Goal: Information Seeking & Learning: Learn about a topic

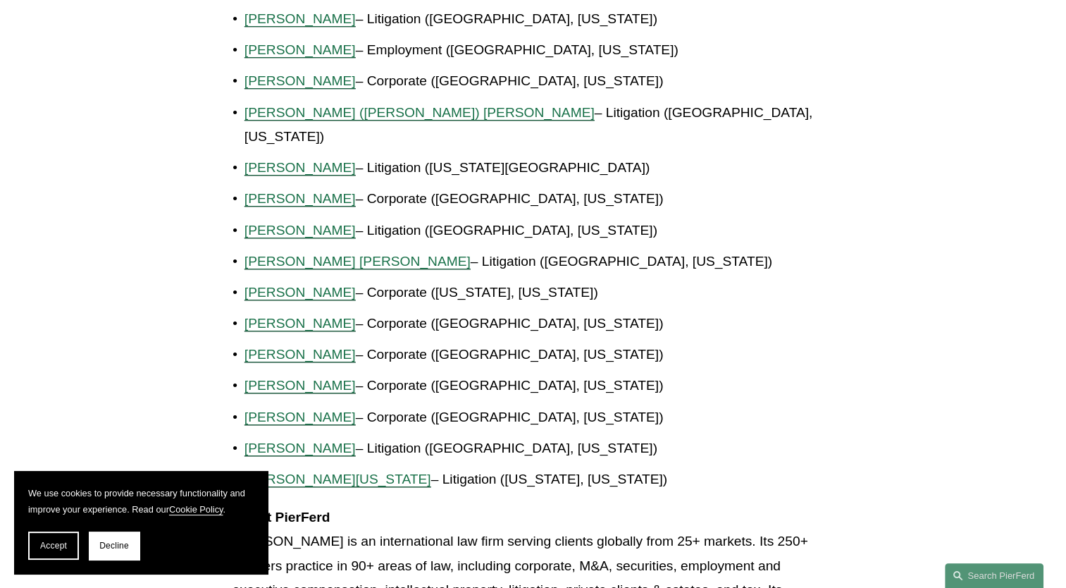
scroll to position [1136, 0]
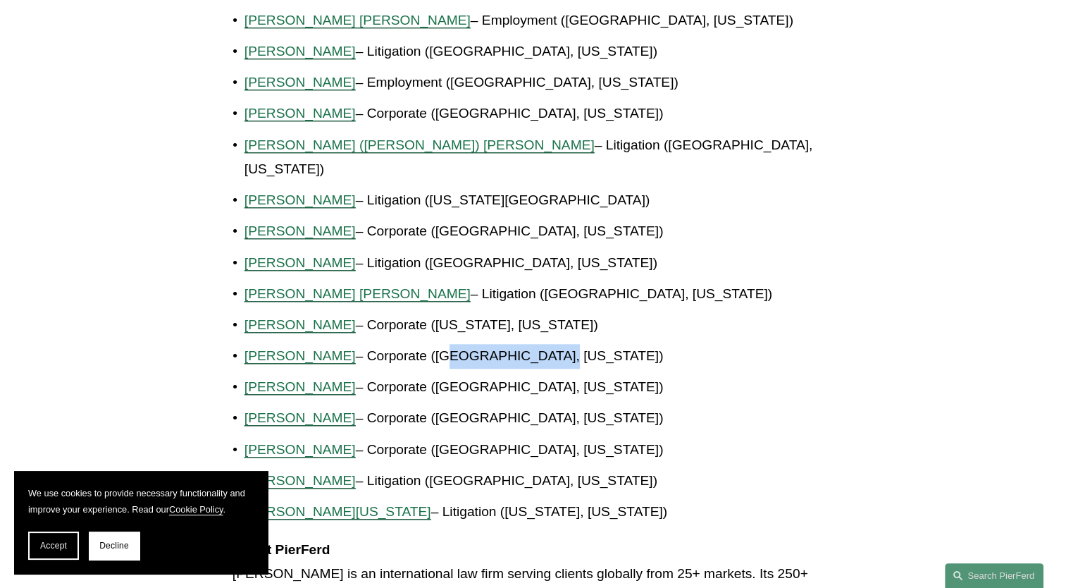
drag, startPoint x: 454, startPoint y: 298, endPoint x: 580, endPoint y: 316, distance: 127.4
click at [580, 344] on p "[PERSON_NAME] – Corporate ([GEOGRAPHIC_DATA], [US_STATE])" at bounding box center [538, 356] width 589 height 25
drag, startPoint x: 580, startPoint y: 316, endPoint x: 555, endPoint y: 311, distance: 26.0
click at [566, 344] on p "[PERSON_NAME] – Corporate ([GEOGRAPHIC_DATA], [US_STATE])" at bounding box center [538, 356] width 589 height 25
drag, startPoint x: 471, startPoint y: 389, endPoint x: 459, endPoint y: 387, distance: 12.2
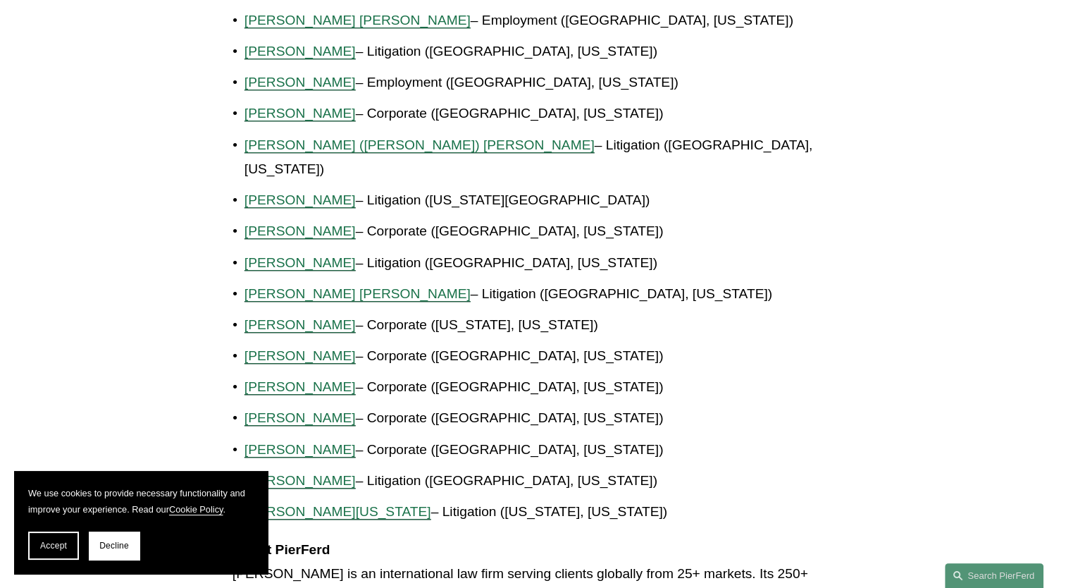
click at [468, 437] on p "Will Stafford – Corporate (Houston, Texas)" at bounding box center [538, 449] width 589 height 25
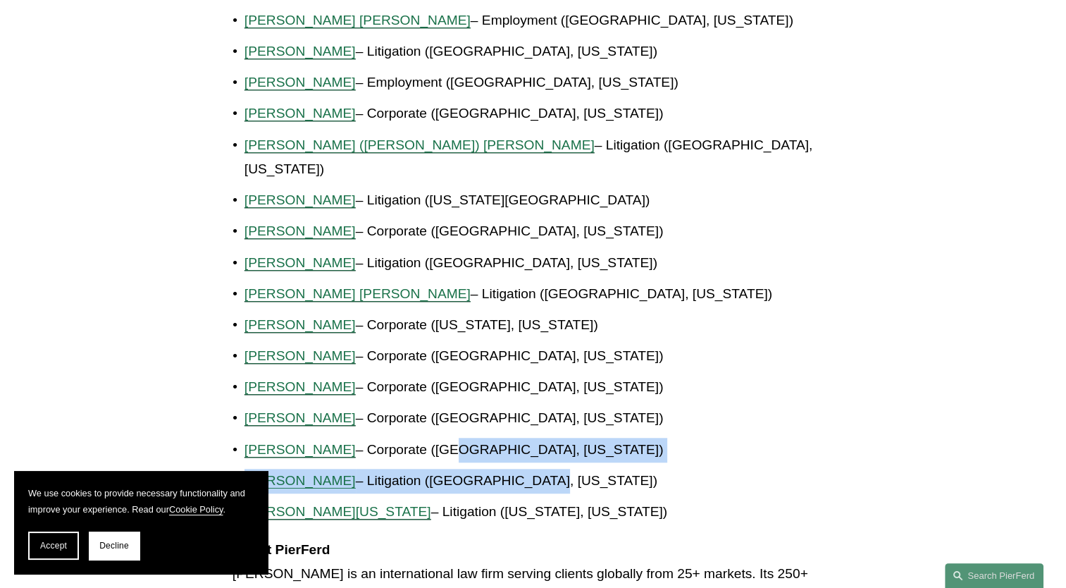
drag, startPoint x: 418, startPoint y: 404, endPoint x: 504, endPoint y: 414, distance: 86.5
click at [504, 414] on ul "Christine (Chris) B. Amrhein – Corporate (Denver, Colorado) Giovanni D. Antonuc…" at bounding box center [532, 238] width 601 height 571
drag, startPoint x: 504, startPoint y: 414, endPoint x: 425, endPoint y: 413, distance: 78.2
click at [425, 437] on p "Will Stafford – Corporate (Houston, Texas)" at bounding box center [538, 449] width 589 height 25
click at [285, 442] on span "Will Stafford" at bounding box center [299, 449] width 111 height 15
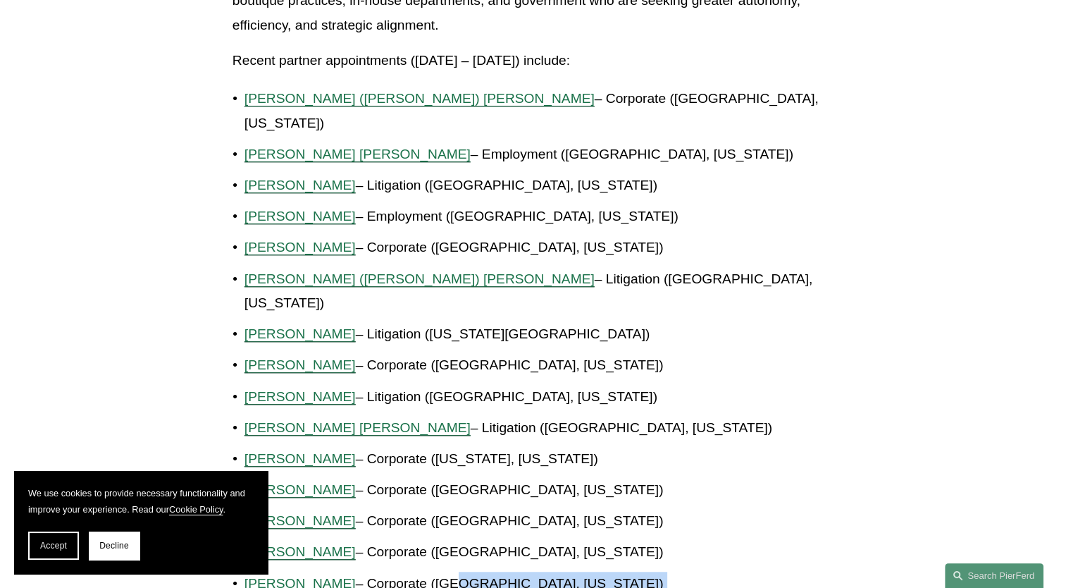
scroll to position [995, 0]
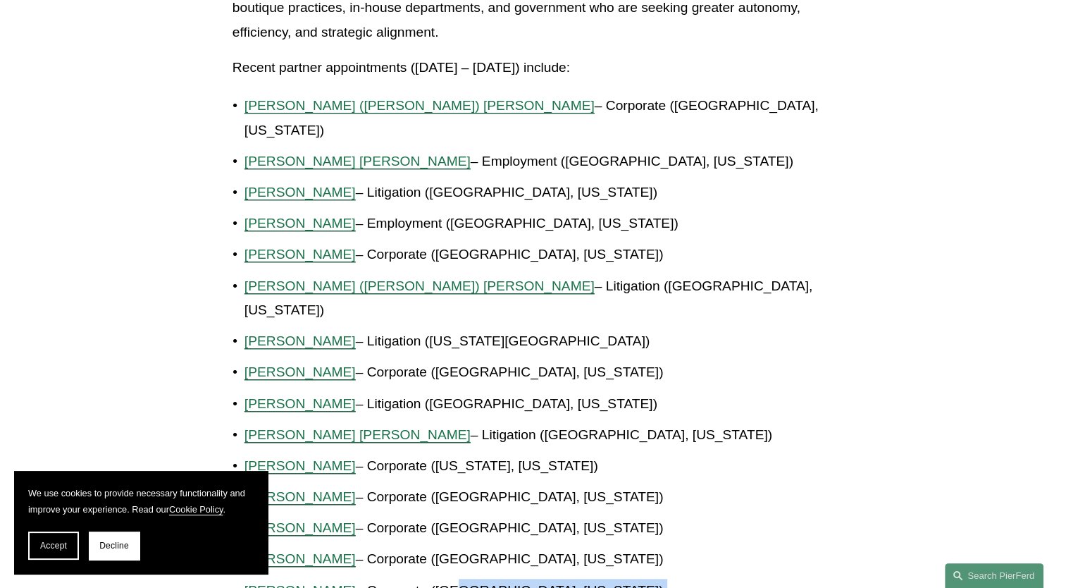
click at [329, 278] on span "Eugene (Gene) R. Egdorf" at bounding box center [419, 285] width 350 height 15
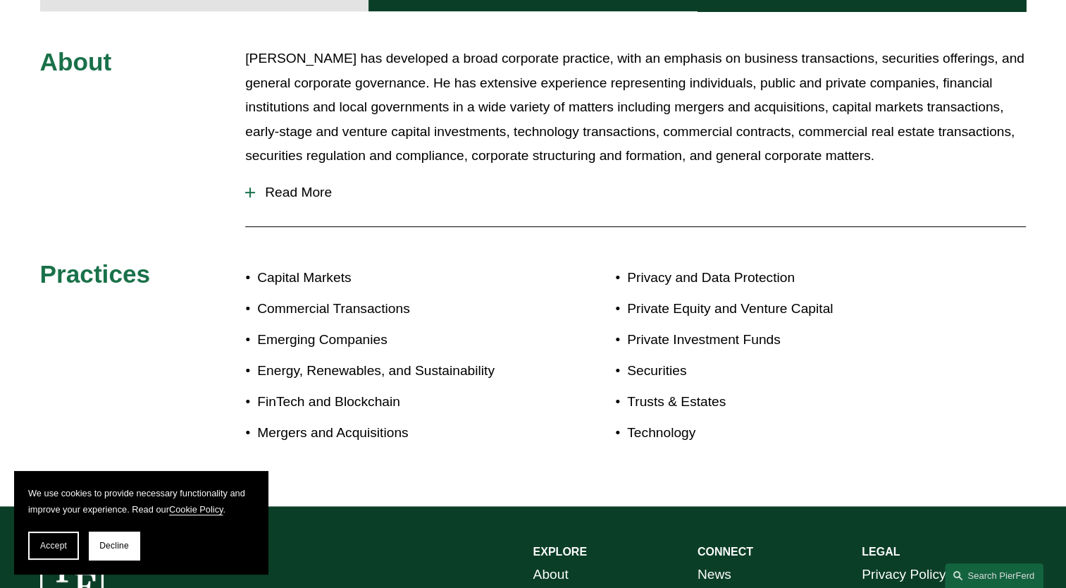
scroll to position [564, 0]
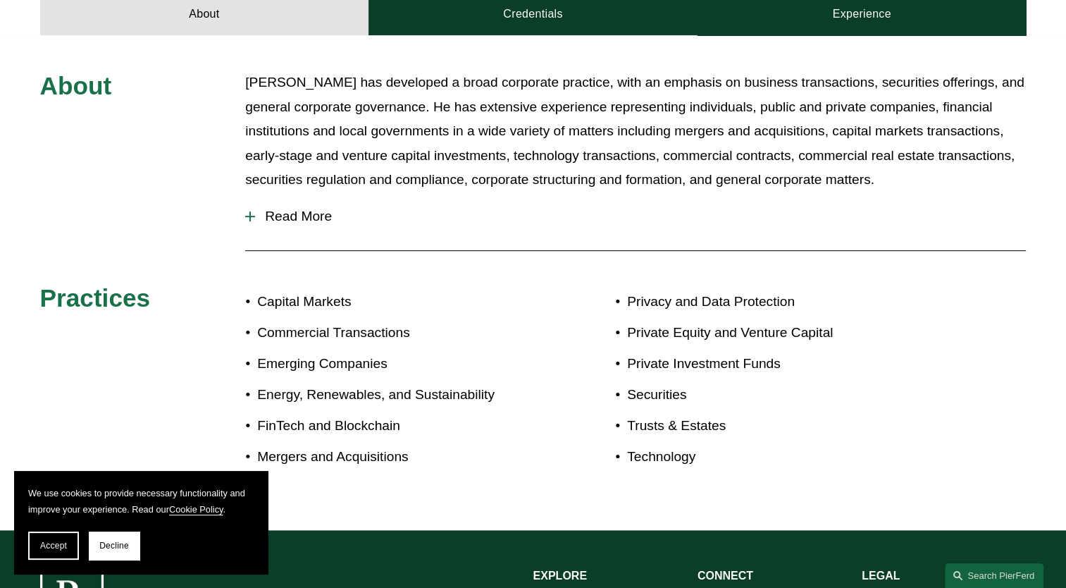
click at [289, 216] on span "Read More" at bounding box center [640, 216] width 771 height 15
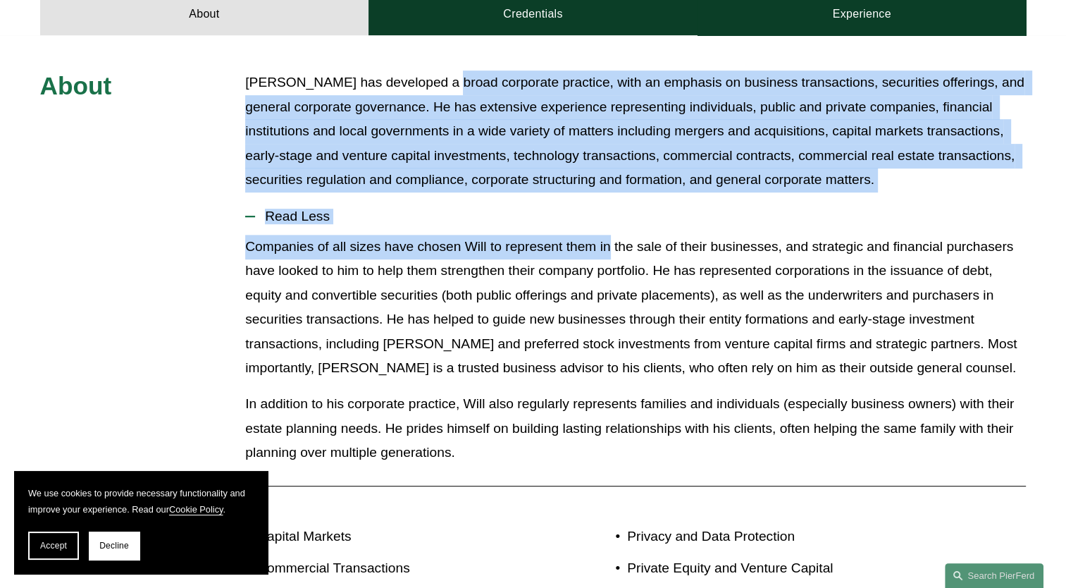
drag, startPoint x: 425, startPoint y: 72, endPoint x: 607, endPoint y: 258, distance: 260.0
click at [607, 258] on div "About Will Stafford has developed a broad corporate practice, with an emphasis …" at bounding box center [533, 399] width 1066 height 659
click at [607, 256] on p "Companies of all sizes have chosen Will to represent them in the sale of their …" at bounding box center [635, 308] width 781 height 146
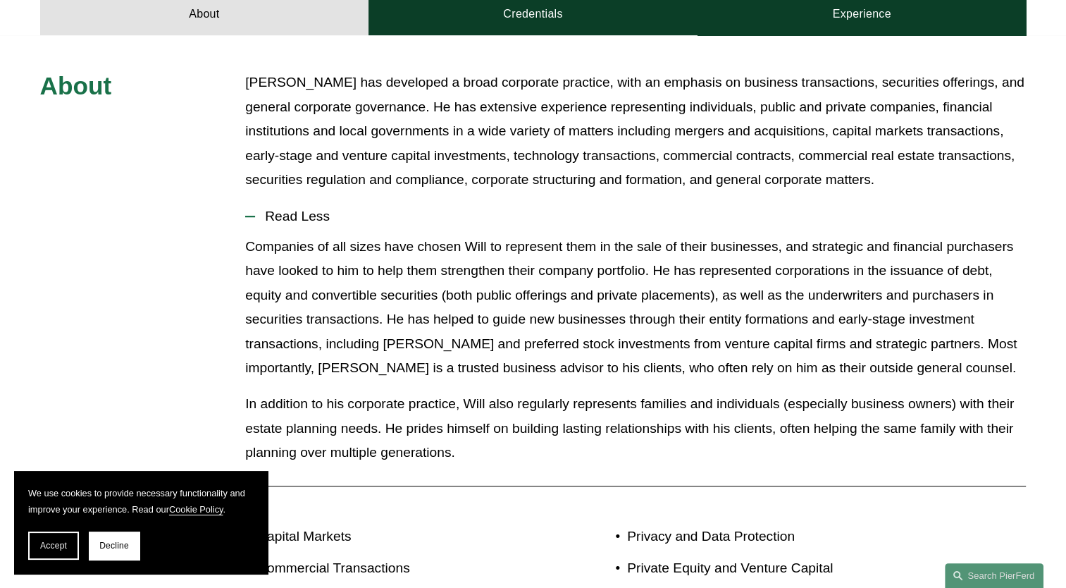
click at [360, 261] on p "Companies of all sizes have chosen Will to represent them in the sale of their …" at bounding box center [635, 308] width 781 height 146
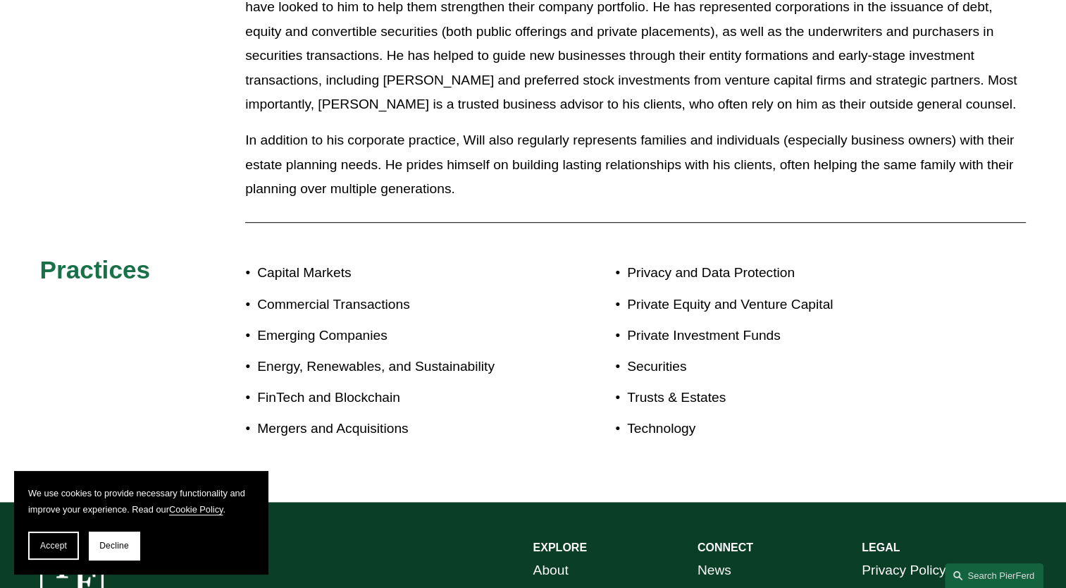
scroll to position [845, 0]
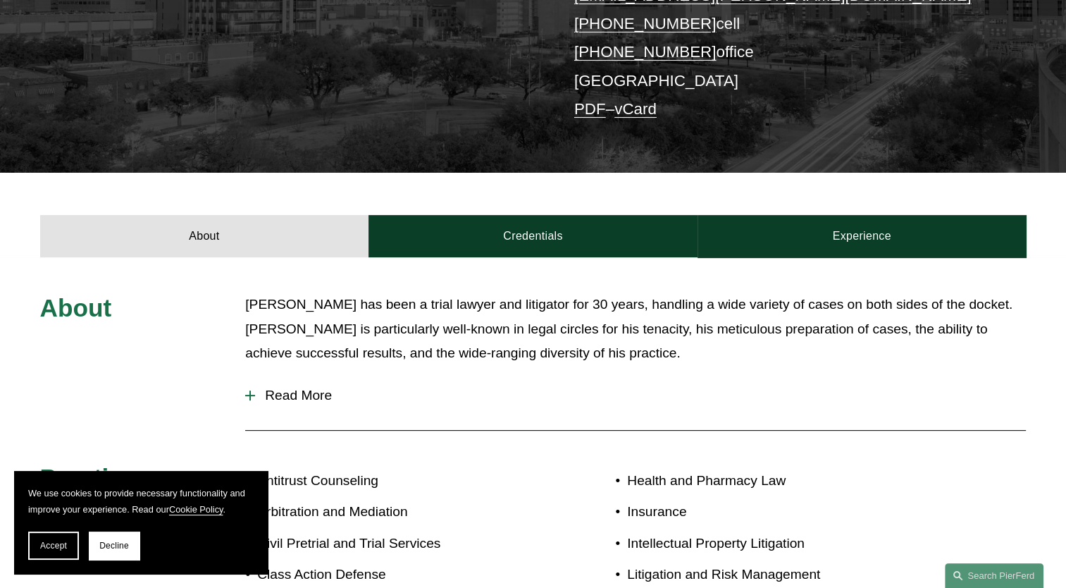
scroll to position [352, 0]
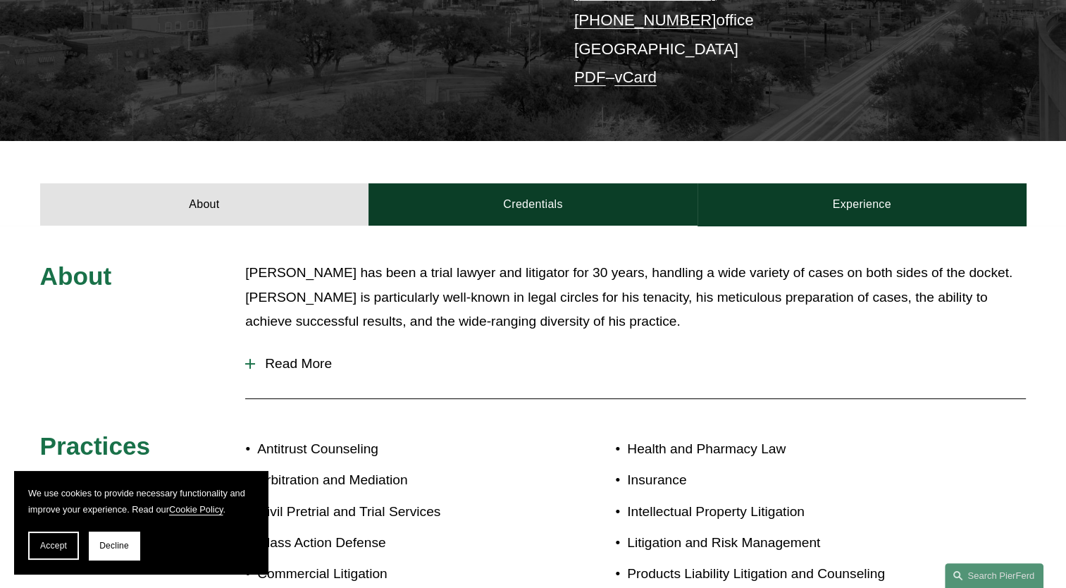
click at [272, 376] on button "Read More" at bounding box center [635, 363] width 781 height 37
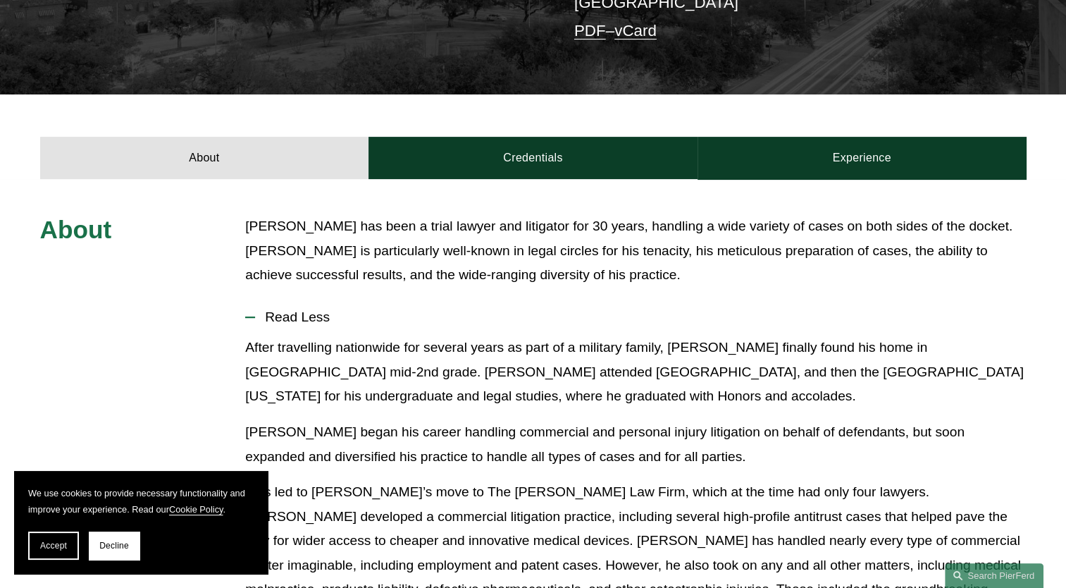
scroll to position [423, 0]
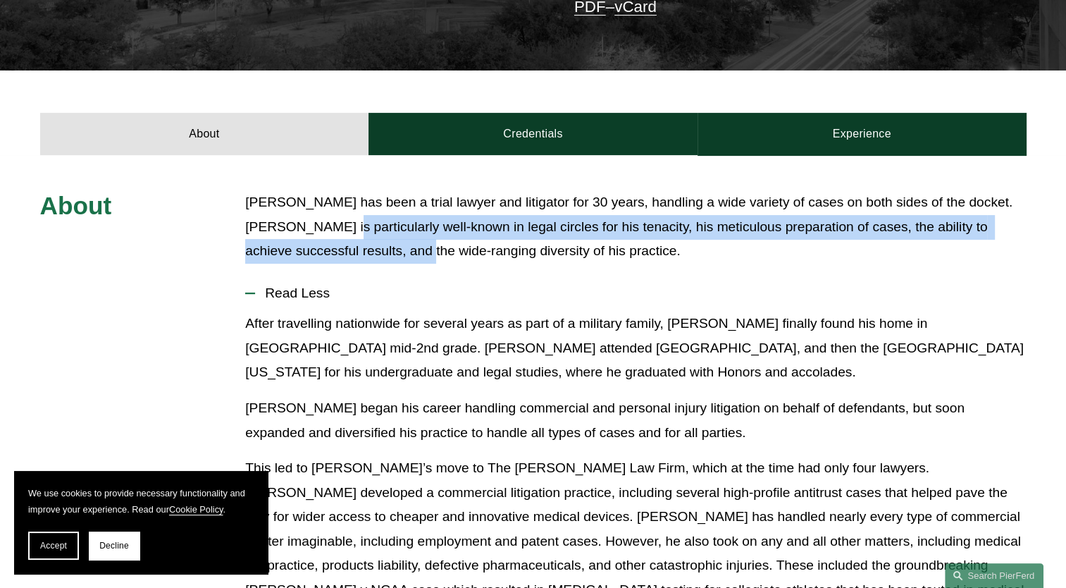
click at [383, 266] on div "Gene Egdorf has been a trial lawyer and litigator for 30 years, handling a wide…" at bounding box center [635, 232] width 781 height 85
drag, startPoint x: 383, startPoint y: 266, endPoint x: 300, endPoint y: 268, distance: 83.2
click at [300, 268] on div "Gene Egdorf has been a trial lawyer and litigator for 30 years, handling a wide…" at bounding box center [635, 232] width 781 height 85
click at [442, 232] on p "Gene Egdorf has been a trial lawyer and litigator for 30 years, handling a wide…" at bounding box center [635, 226] width 781 height 73
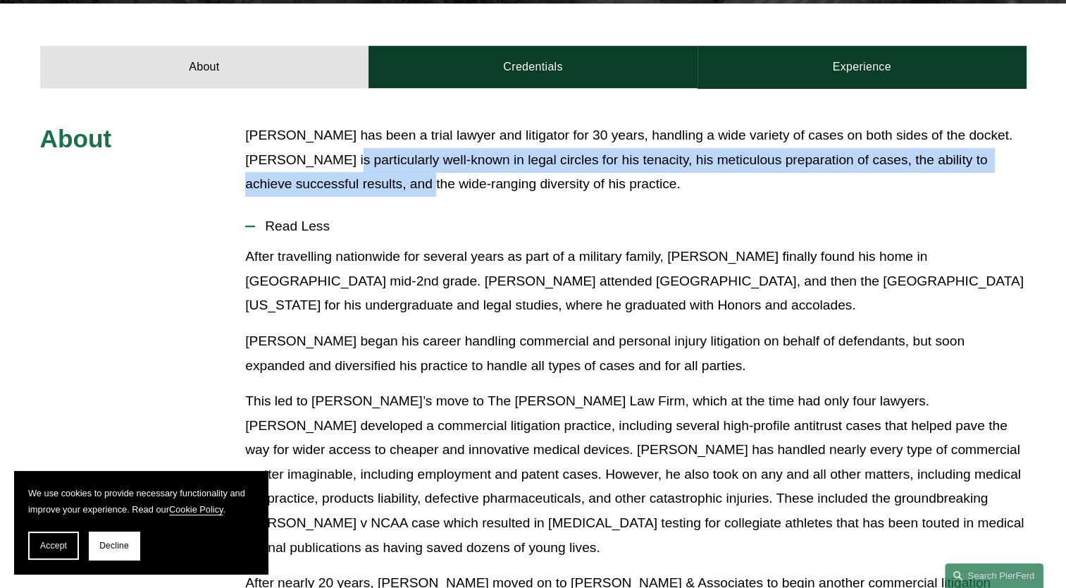
scroll to position [564, 0]
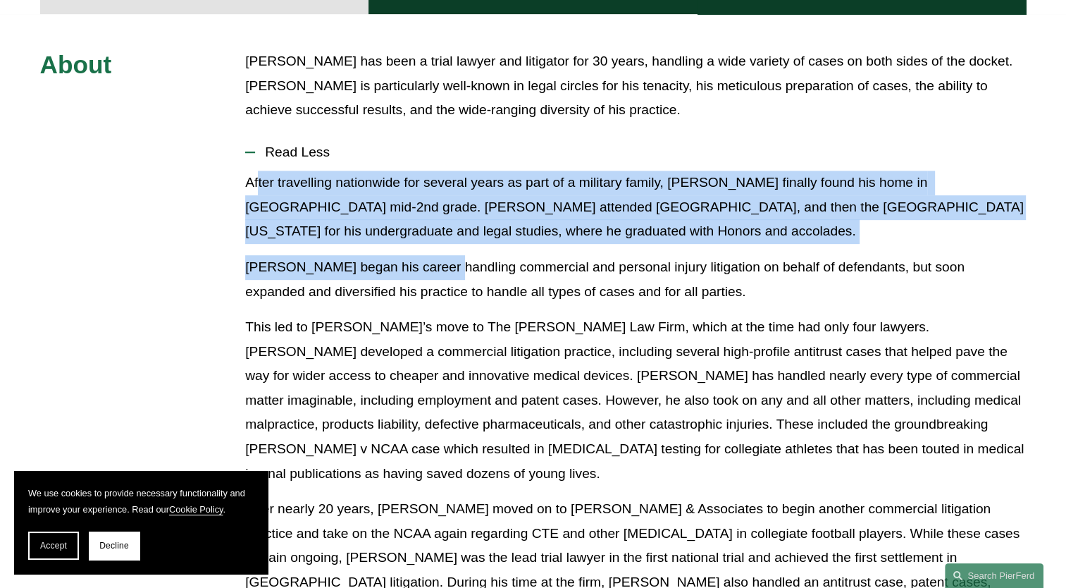
drag, startPoint x: 291, startPoint y: 194, endPoint x: 444, endPoint y: 264, distance: 168.3
click at [444, 264] on div "After travelling nationwide for several years as part of a military family, Gen…" at bounding box center [635, 411] width 781 height 483
drag, startPoint x: 444, startPoint y: 264, endPoint x: 384, endPoint y: 262, distance: 59.9
click at [384, 262] on p "Gene began his career handling commercial and personal injury litigation on beh…" at bounding box center [635, 279] width 781 height 49
click at [263, 197] on p "After travelling nationwide for several years as part of a military family, Gen…" at bounding box center [635, 206] width 781 height 73
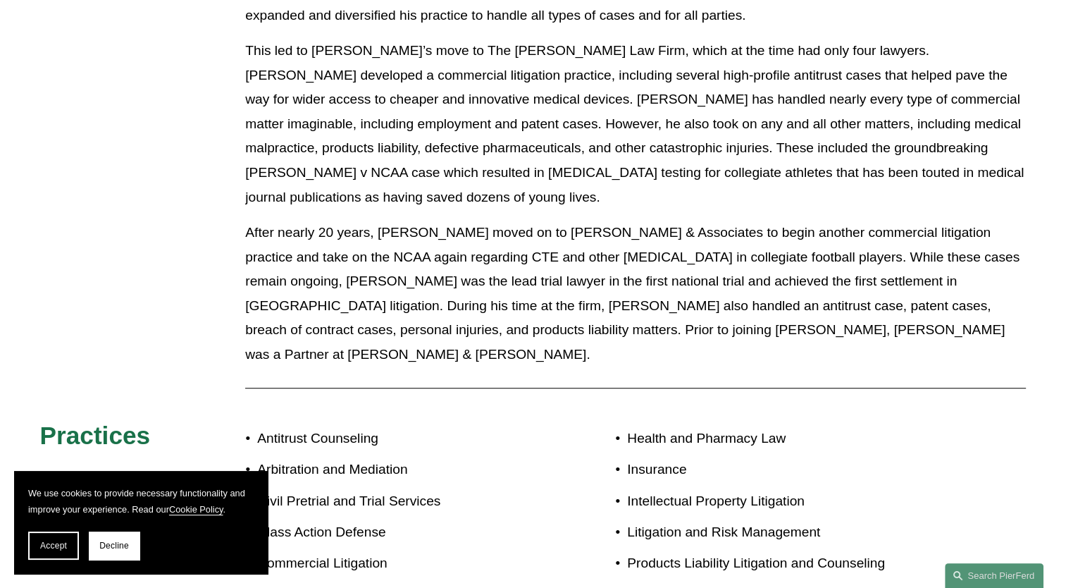
scroll to position [845, 0]
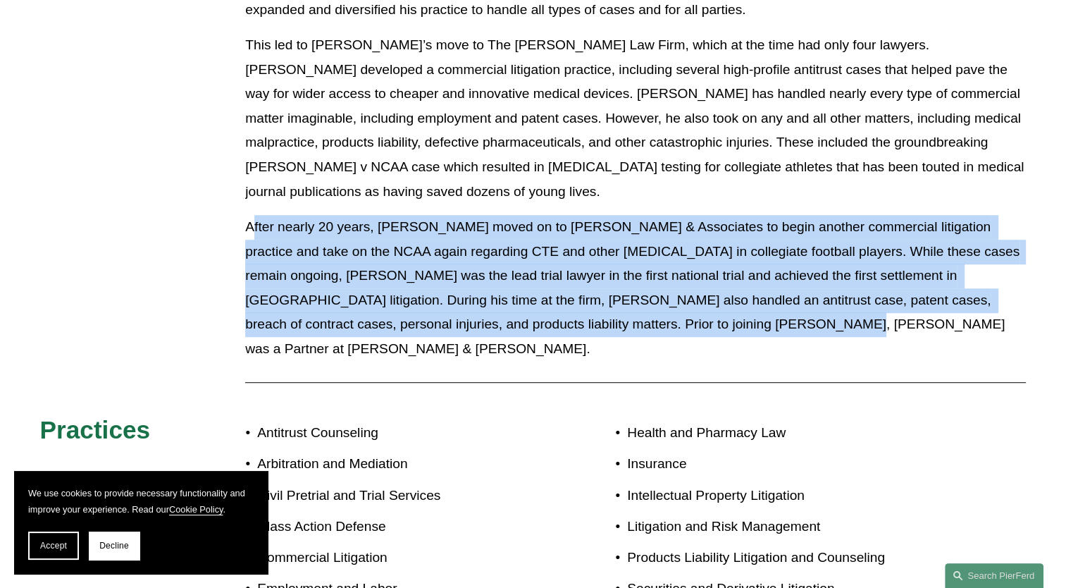
drag, startPoint x: 480, startPoint y: 230, endPoint x: 700, endPoint y: 306, distance: 232.8
click at [700, 306] on p "After nearly 20 years, Gene moved on to Shrader & Associates to begin another c…" at bounding box center [635, 288] width 781 height 146
click at [696, 306] on p "After nearly 20 years, Gene moved on to Shrader & Associates to begin another c…" at bounding box center [635, 288] width 781 height 146
click at [471, 215] on p "After nearly 20 years, Gene moved on to Shrader & Associates to begin another c…" at bounding box center [635, 288] width 781 height 146
click at [506, 215] on p "After nearly 20 years, Gene moved on to Shrader & Associates to begin another c…" at bounding box center [635, 288] width 781 height 146
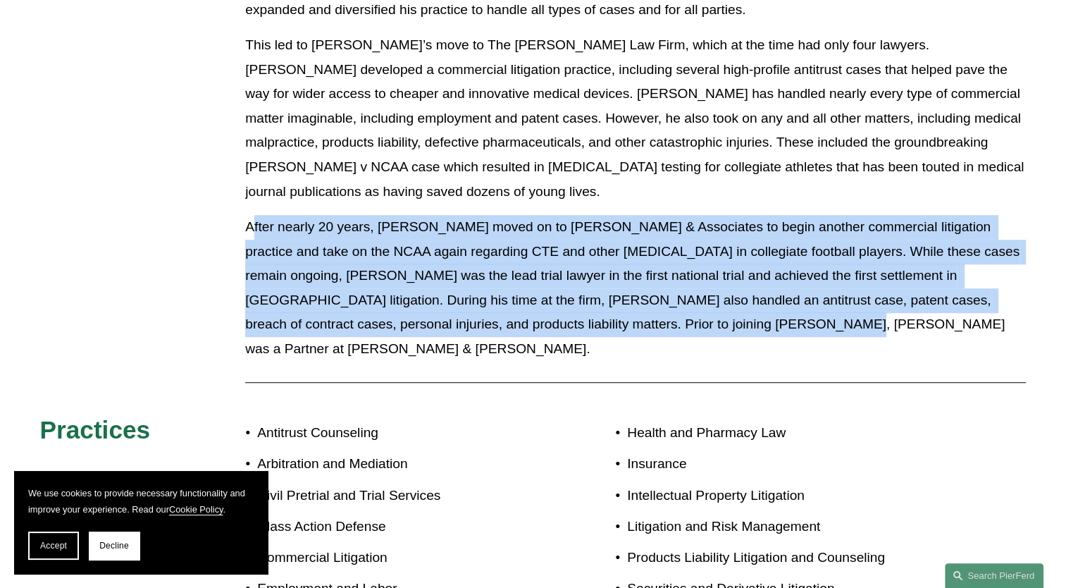
click at [809, 215] on p "After nearly 20 years, Gene moved on to Shrader & Associates to begin another c…" at bounding box center [635, 288] width 781 height 146
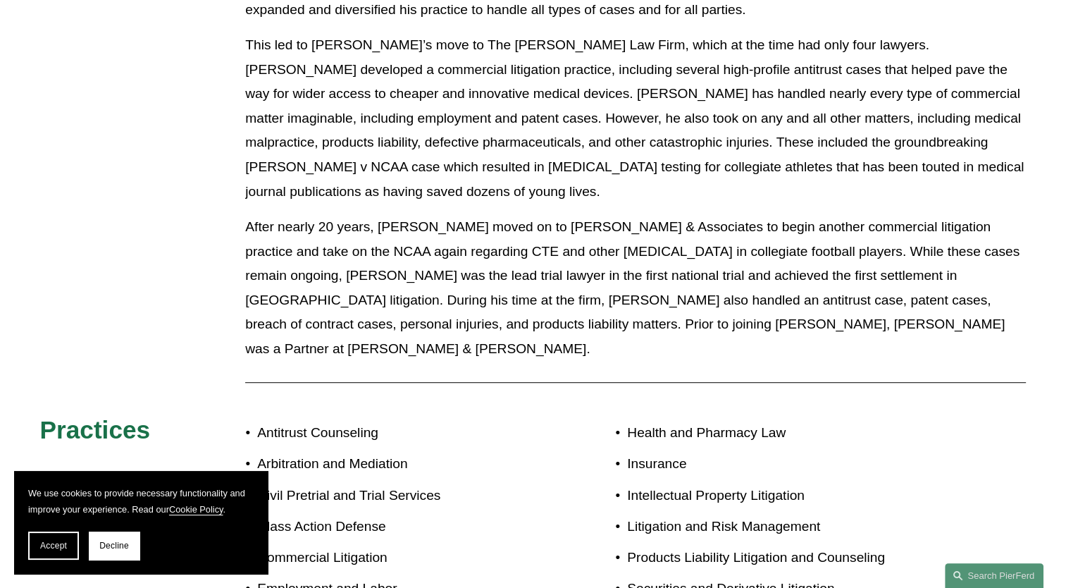
click at [210, 199] on div "About Gene Egdorf has been a trial lawyer and litigator for 30 years, handling …" at bounding box center [533, 208] width 1066 height 880
click at [48, 541] on span "Accept" at bounding box center [53, 545] width 27 height 10
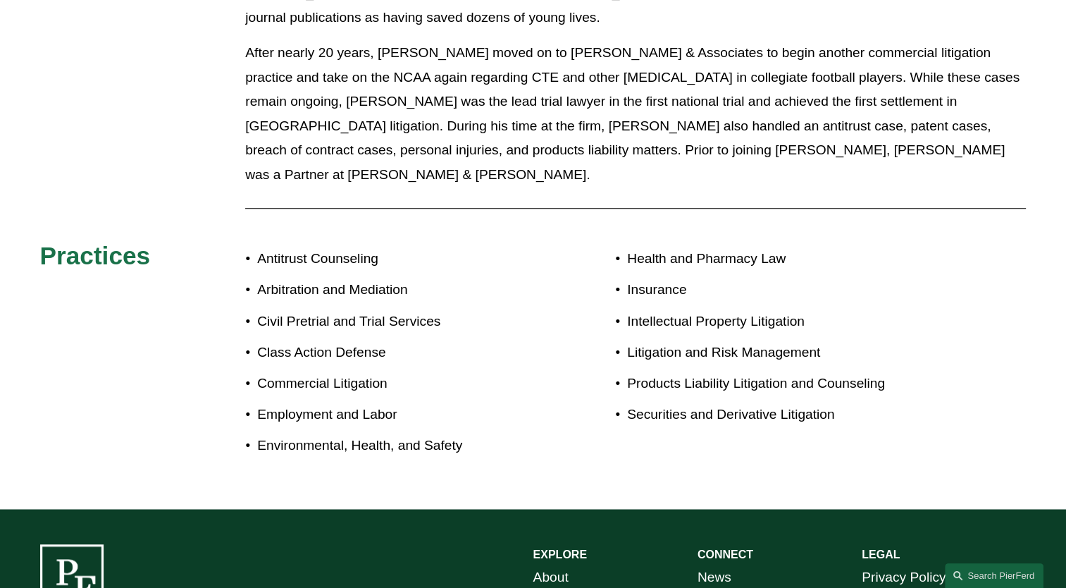
scroll to position [1197, 0]
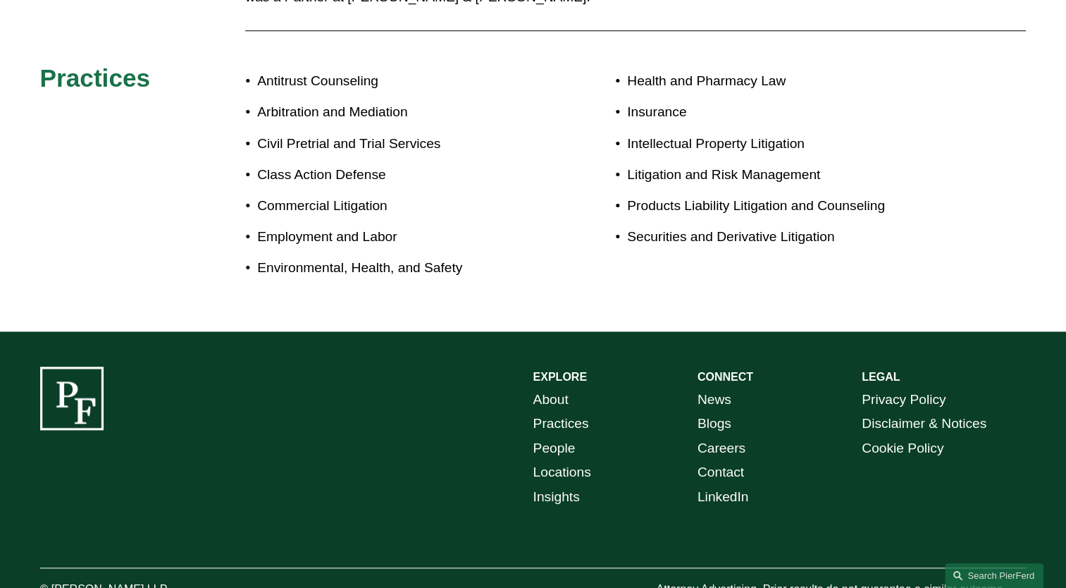
click at [714, 411] on link "Blogs" at bounding box center [714, 423] width 34 height 25
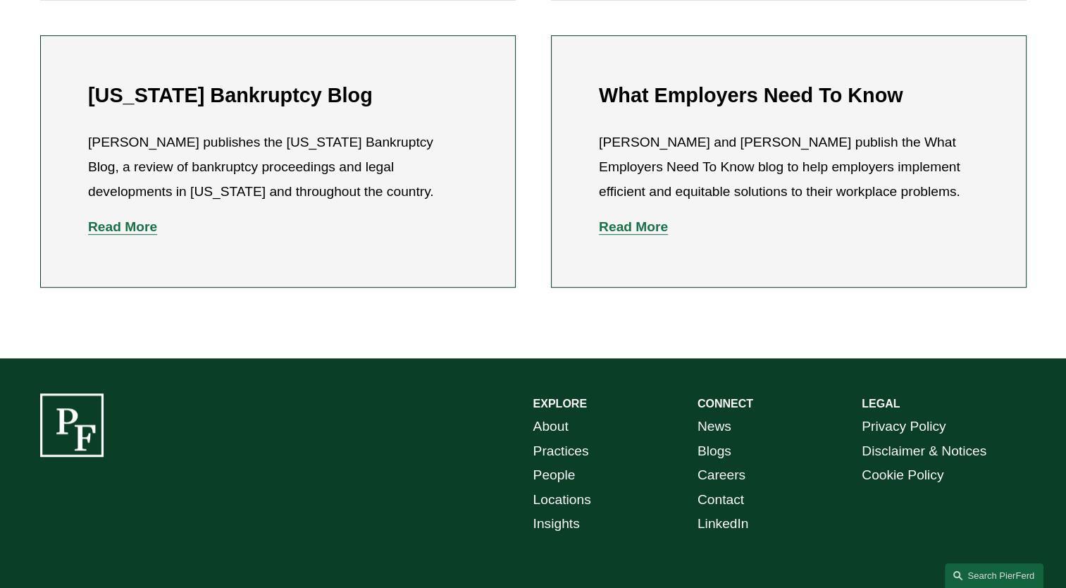
scroll to position [803, 0]
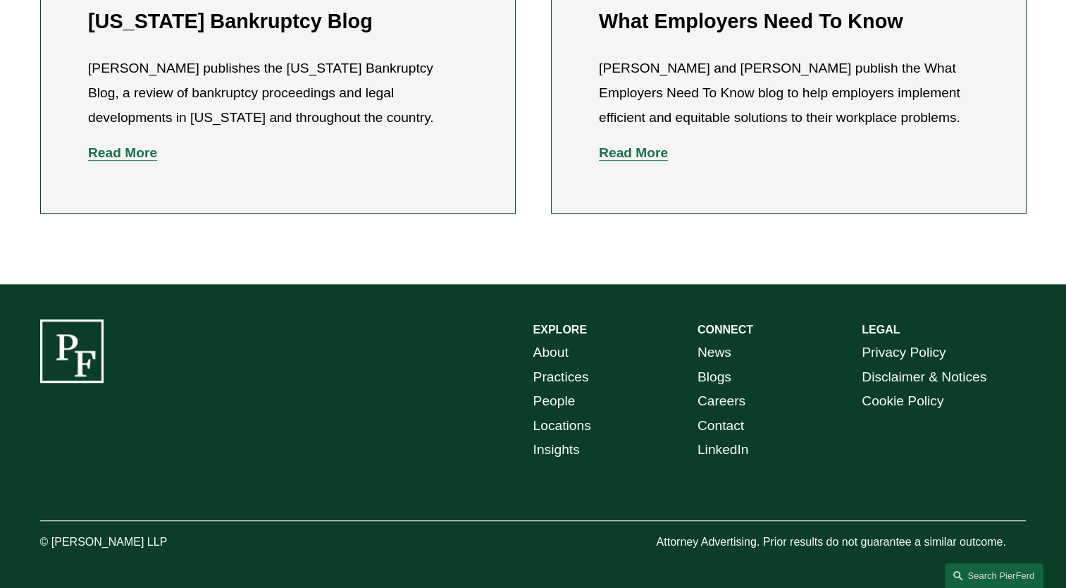
click at [715, 354] on link "News" at bounding box center [714, 352] width 34 height 25
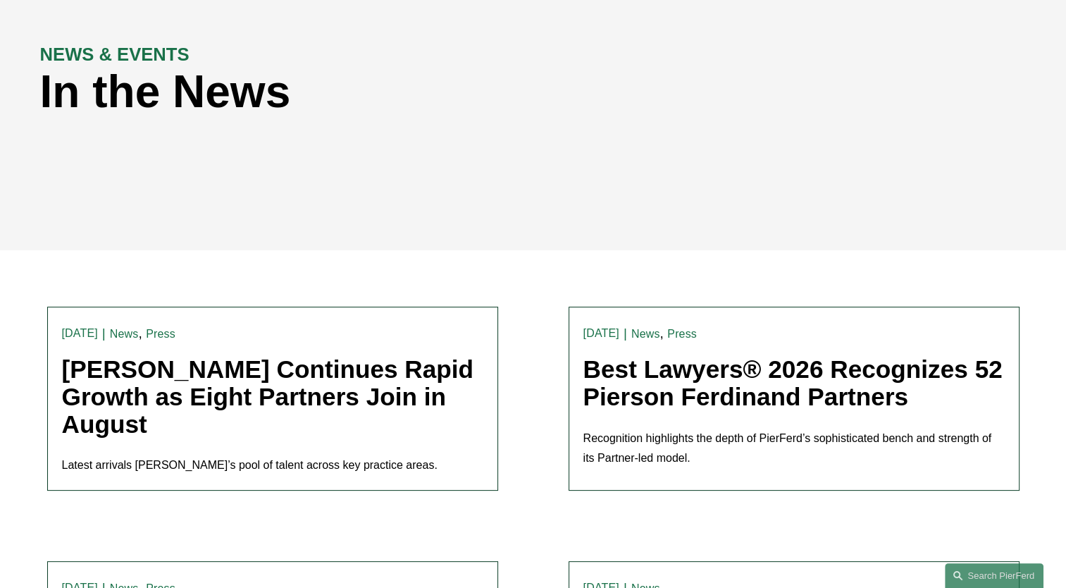
scroll to position [352, 0]
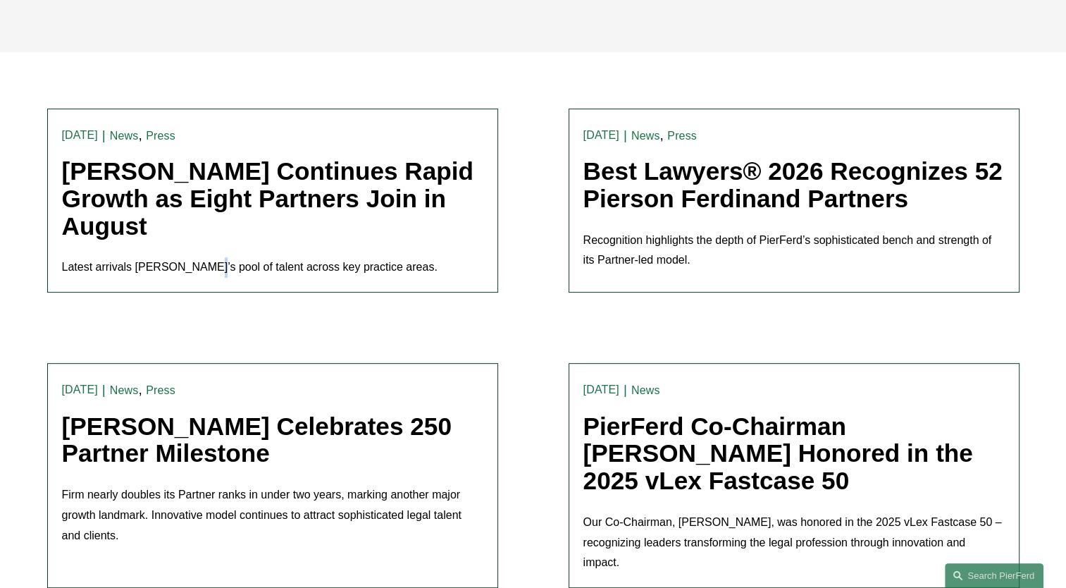
click at [783, 228] on div "News , Press [PERSON_NAME] [DATE] News , Press [PERSON_NAME] [DATE] Best Lawyer…" at bounding box center [793, 200] width 421 height 155
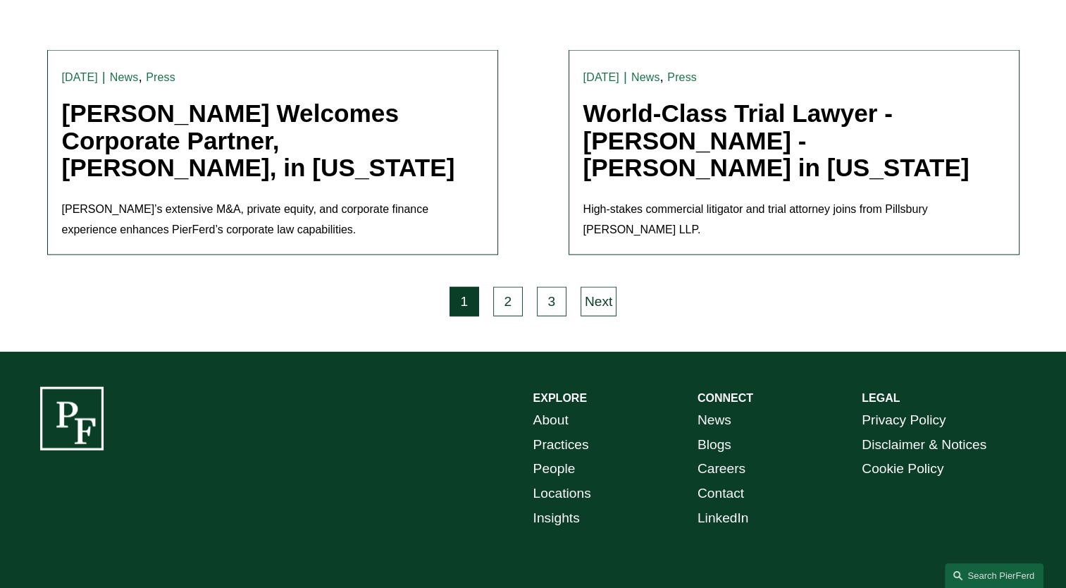
scroll to position [3012, 0]
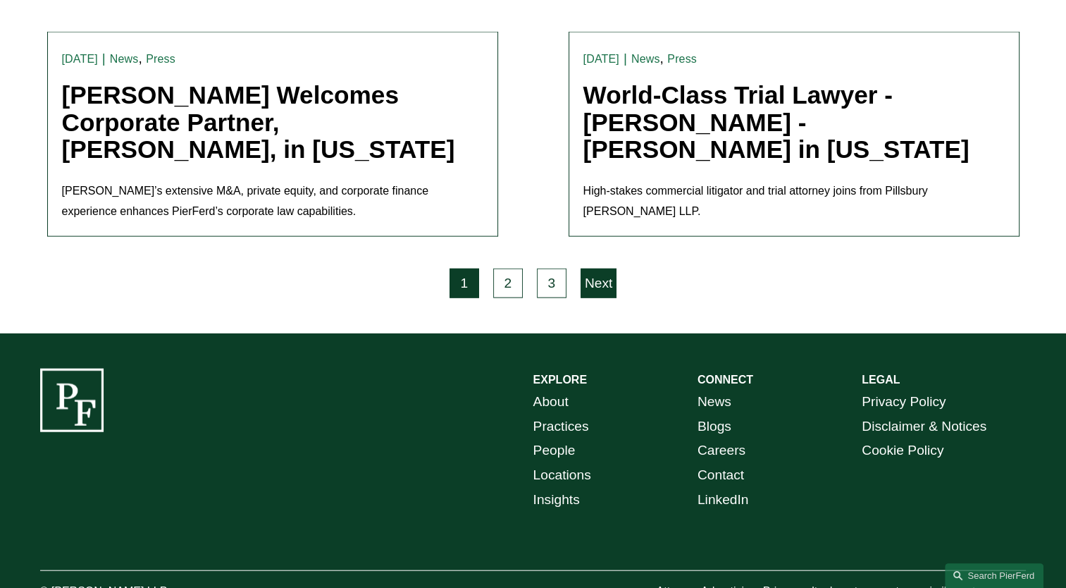
click at [597, 268] on link "Next" at bounding box center [598, 283] width 36 height 30
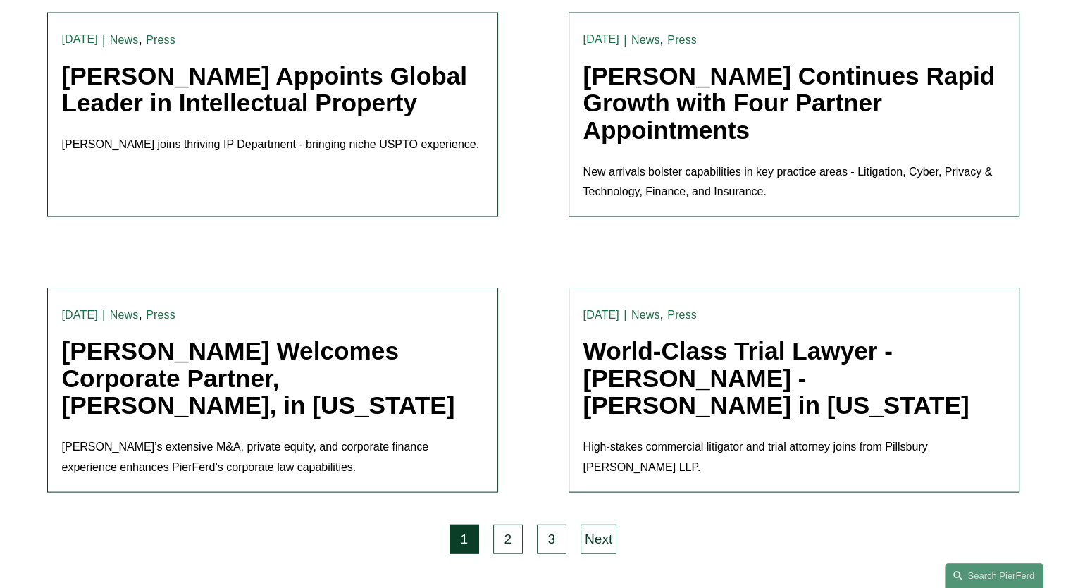
scroll to position [2730, 0]
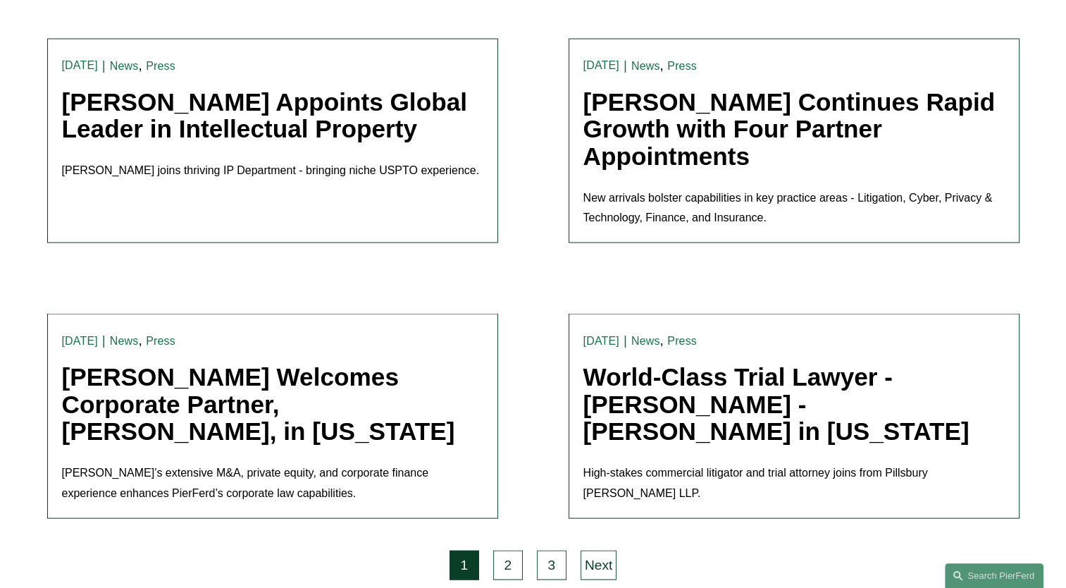
click at [772, 328] on div "News , Press Joel Ferdinand 5/27/25 News , Press Joel Ferdinand 5/27/25 World-C…" at bounding box center [793, 415] width 421 height 175
click at [758, 463] on p "High-stakes commercial litigator and trial attorney joins from Pillsbury Winthr…" at bounding box center [793, 483] width 421 height 41
click at [679, 375] on link "World-Class Trial Lawyer - Andrew Lanphere - Joins Pierson Ferdinand in Califor…" at bounding box center [776, 404] width 386 height 82
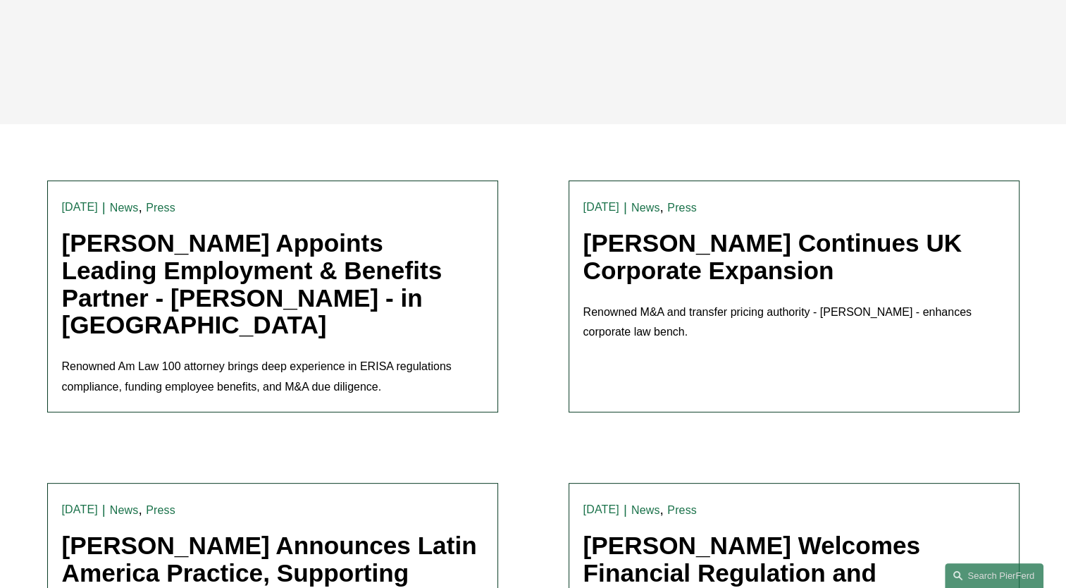
scroll to position [282, 0]
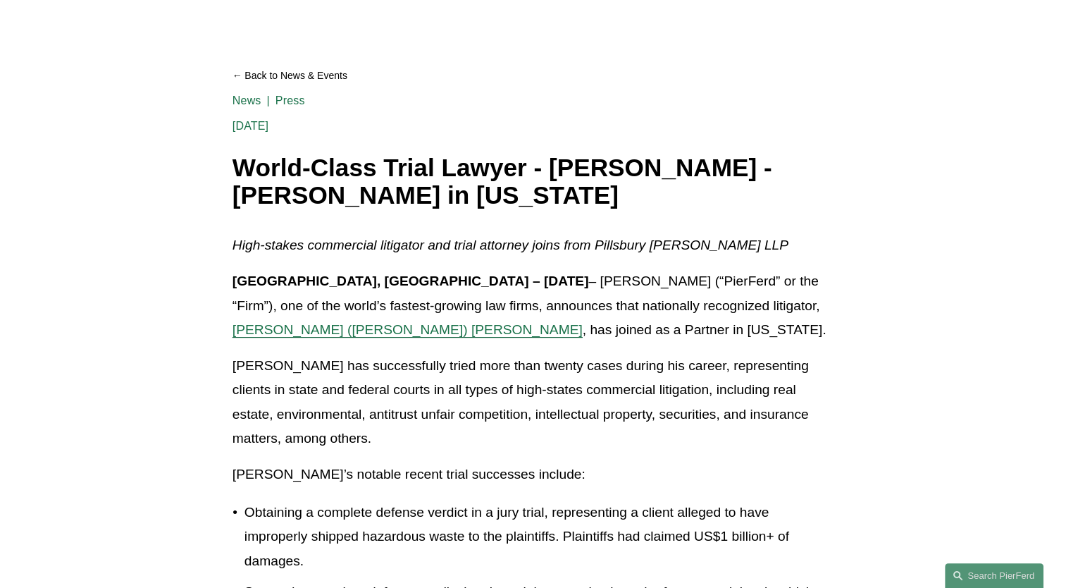
scroll to position [141, 0]
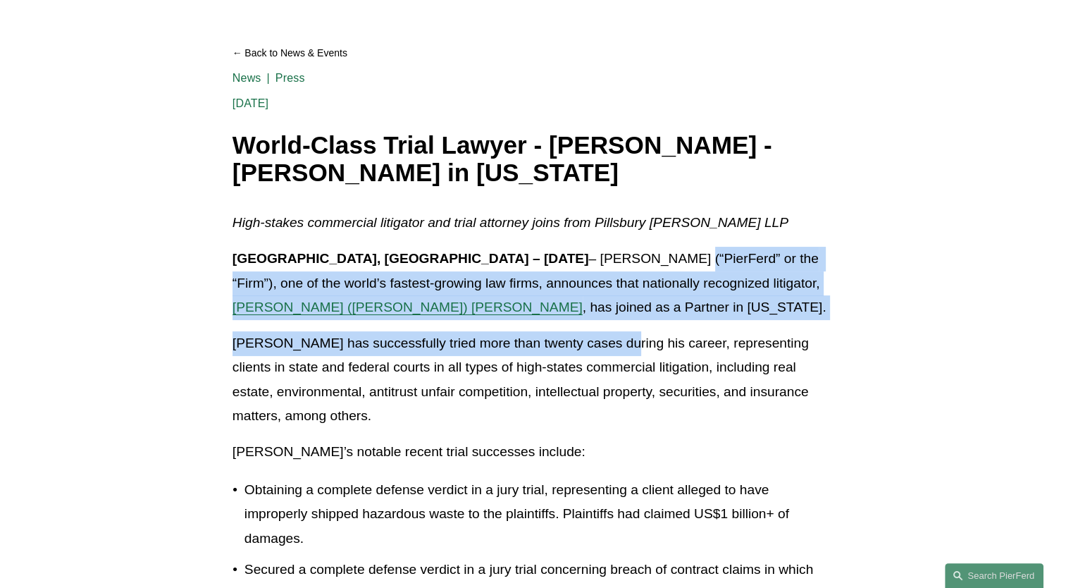
drag, startPoint x: 513, startPoint y: 255, endPoint x: 603, endPoint y: 342, distance: 125.5
drag, startPoint x: 603, startPoint y: 342, endPoint x: 535, endPoint y: 347, distance: 68.5
click at [535, 347] on p "[PERSON_NAME] has successfully tried more than twenty cases during his career, …" at bounding box center [532, 379] width 601 height 97
click at [441, 300] on p "[GEOGRAPHIC_DATA], [GEOGRAPHIC_DATA] – [DATE] – [PERSON_NAME] (“PierFerd” or th…" at bounding box center [532, 283] width 601 height 73
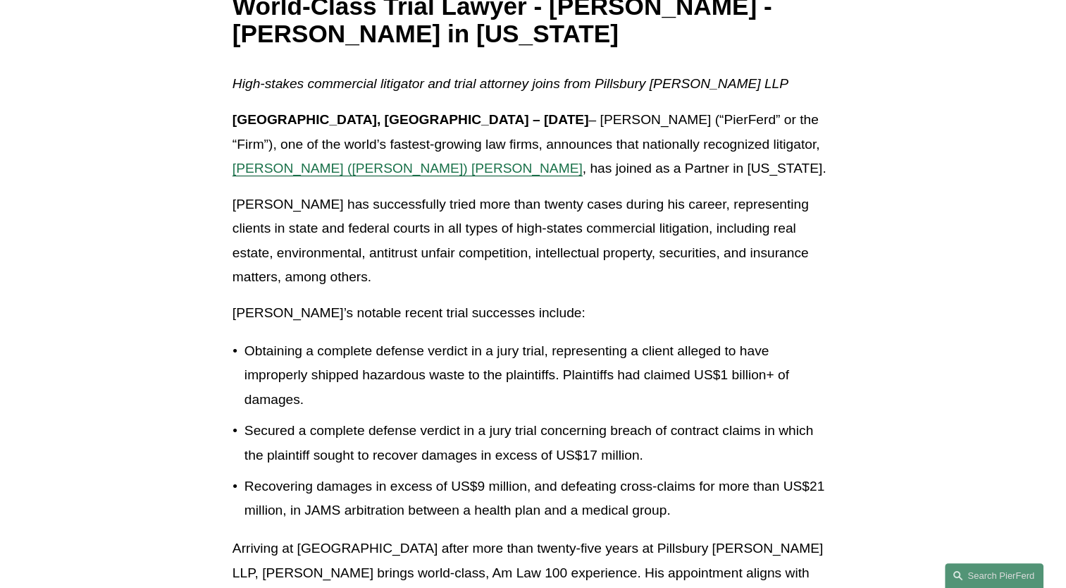
scroll to position [282, 0]
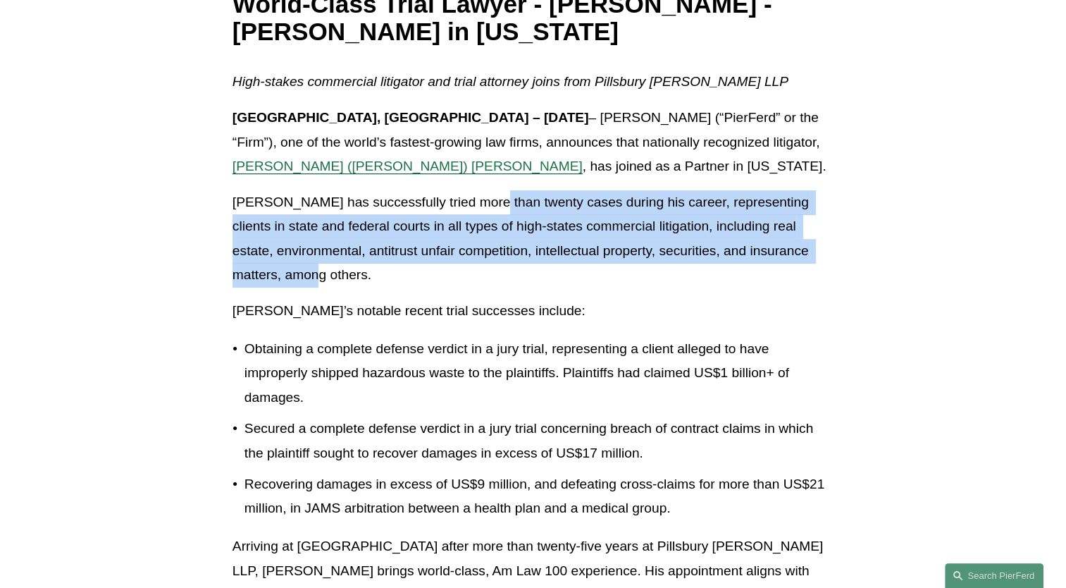
drag, startPoint x: 673, startPoint y: 244, endPoint x: 733, endPoint y: 266, distance: 64.2
drag, startPoint x: 733, startPoint y: 266, endPoint x: 615, endPoint y: 253, distance: 119.0
click at [617, 253] on p "[PERSON_NAME] has successfully tried more than twenty cases during his career, …" at bounding box center [532, 238] width 601 height 97
click at [600, 250] on p "[PERSON_NAME] has successfully tried more than twenty cases during his career, …" at bounding box center [532, 238] width 601 height 97
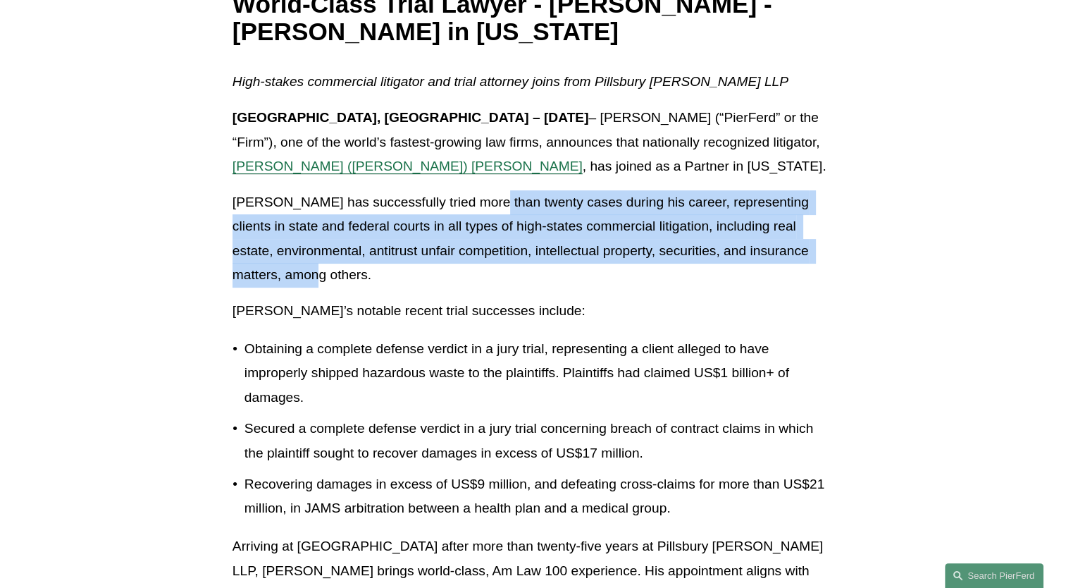
click at [326, 235] on p "[PERSON_NAME] has successfully tried more than twenty cases during his career, …" at bounding box center [532, 238] width 601 height 97
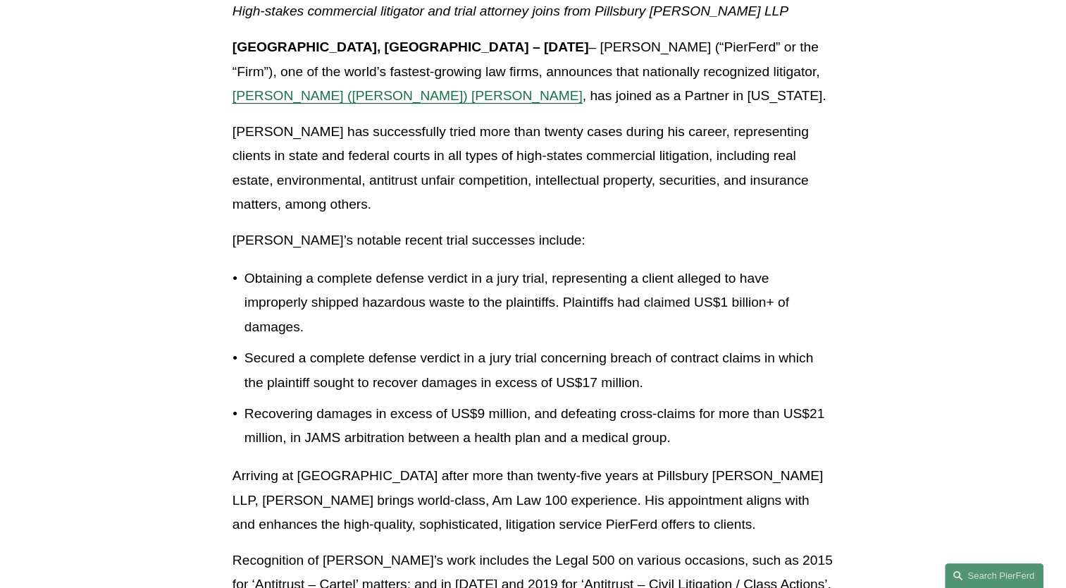
scroll to position [423, 0]
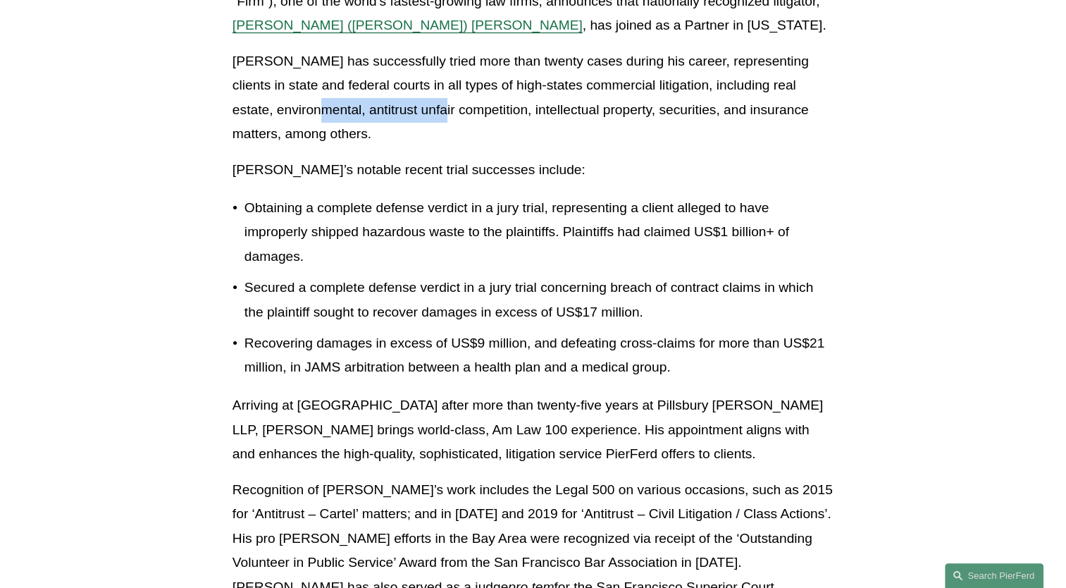
drag, startPoint x: 332, startPoint y: 106, endPoint x: 459, endPoint y: 113, distance: 127.7
click at [459, 113] on p "[PERSON_NAME] has successfully tried more than twenty cases during his career, …" at bounding box center [532, 97] width 601 height 97
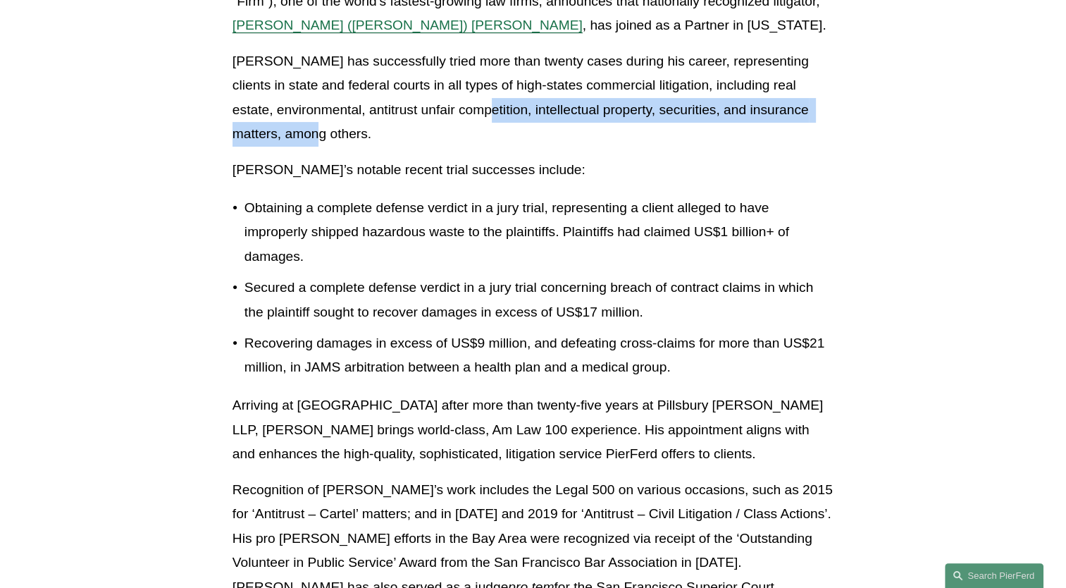
drag, startPoint x: 490, startPoint y: 108, endPoint x: 501, endPoint y: 142, distance: 35.6
click at [501, 142] on p "[PERSON_NAME] has successfully tried more than twenty cases during his career, …" at bounding box center [532, 97] width 601 height 97
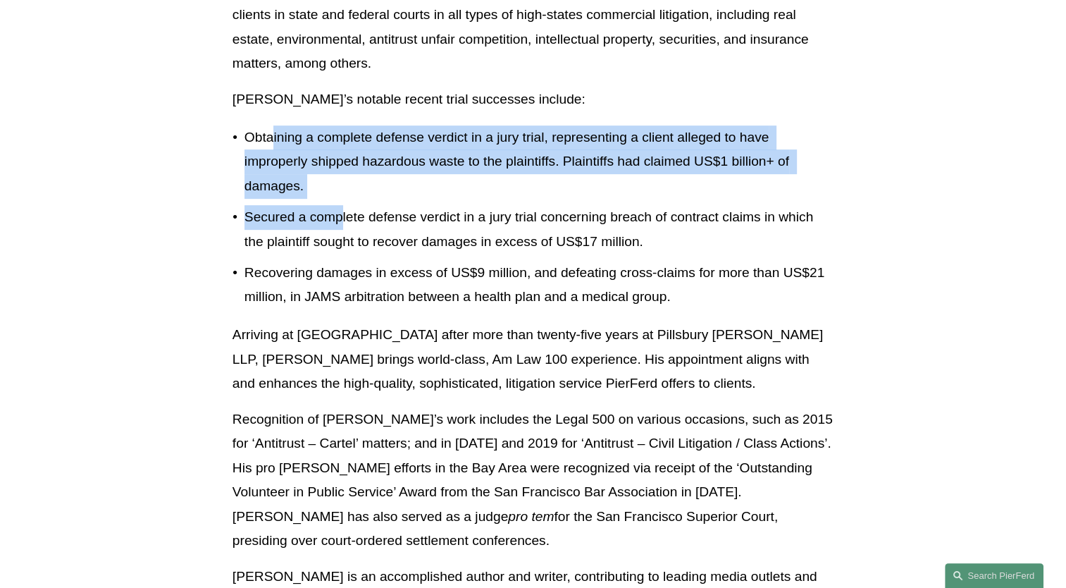
drag, startPoint x: 282, startPoint y: 151, endPoint x: 344, endPoint y: 219, distance: 91.8
click at [344, 219] on ul "Obtaining a complete defense verdict in a jury trial, representing a client all…" at bounding box center [532, 217] width 601 height 184
drag, startPoint x: 344, startPoint y: 219, endPoint x: 330, endPoint y: 218, distance: 14.1
click at [330, 218] on p "Secured a complete defense verdict in a jury trial concerning breach of contrac…" at bounding box center [538, 229] width 589 height 49
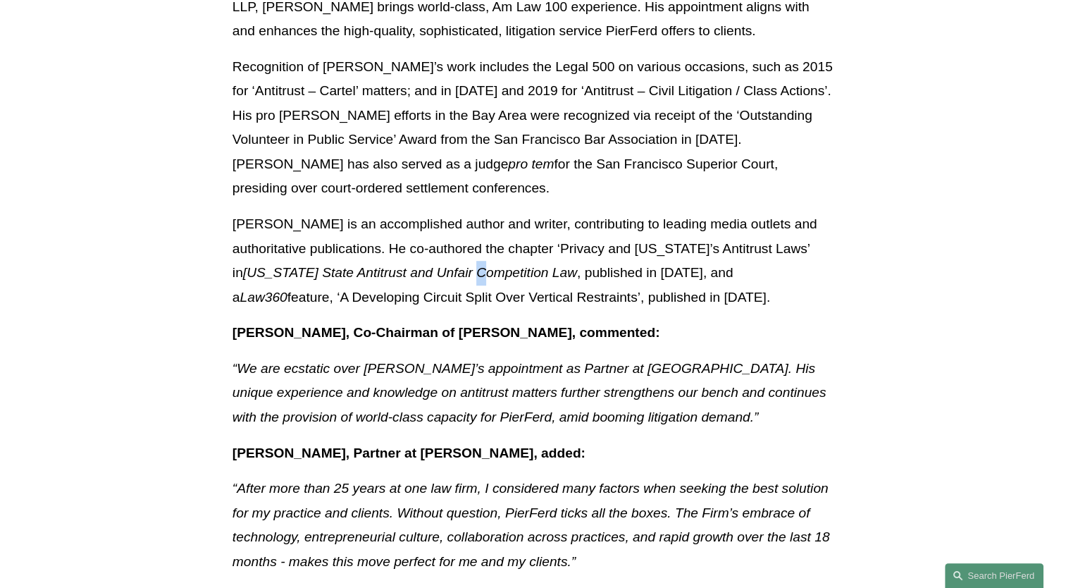
click at [357, 265] on em "[US_STATE] State Antitrust and Unfair Competition Law" at bounding box center [410, 272] width 334 height 15
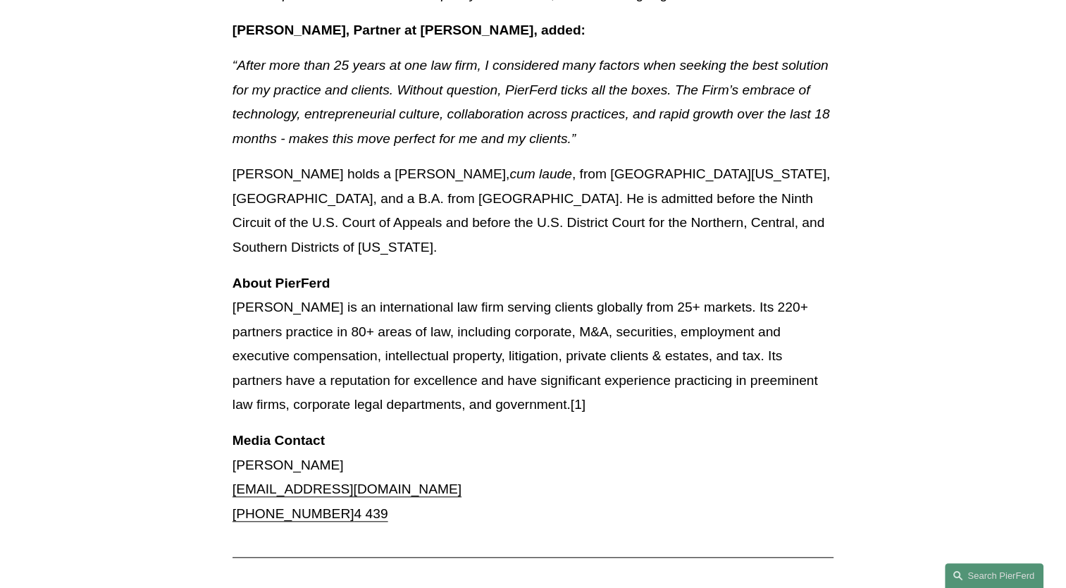
click at [356, 271] on p "About PierFerd [PERSON_NAME] LLP is an international law firm serving clients g…" at bounding box center [532, 344] width 601 height 146
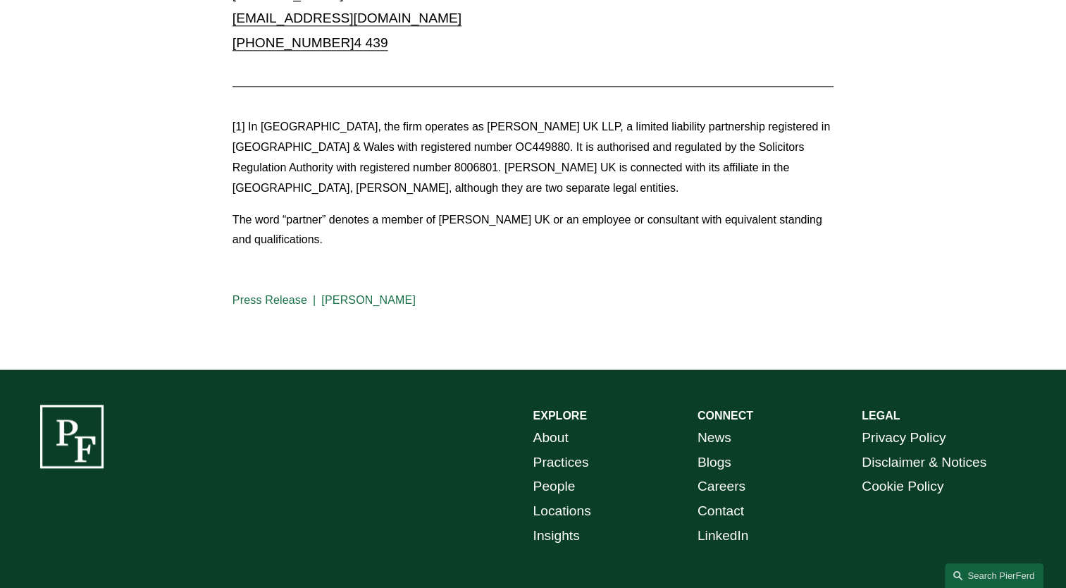
scroll to position [1777, 0]
